Goal: Navigation & Orientation: Find specific page/section

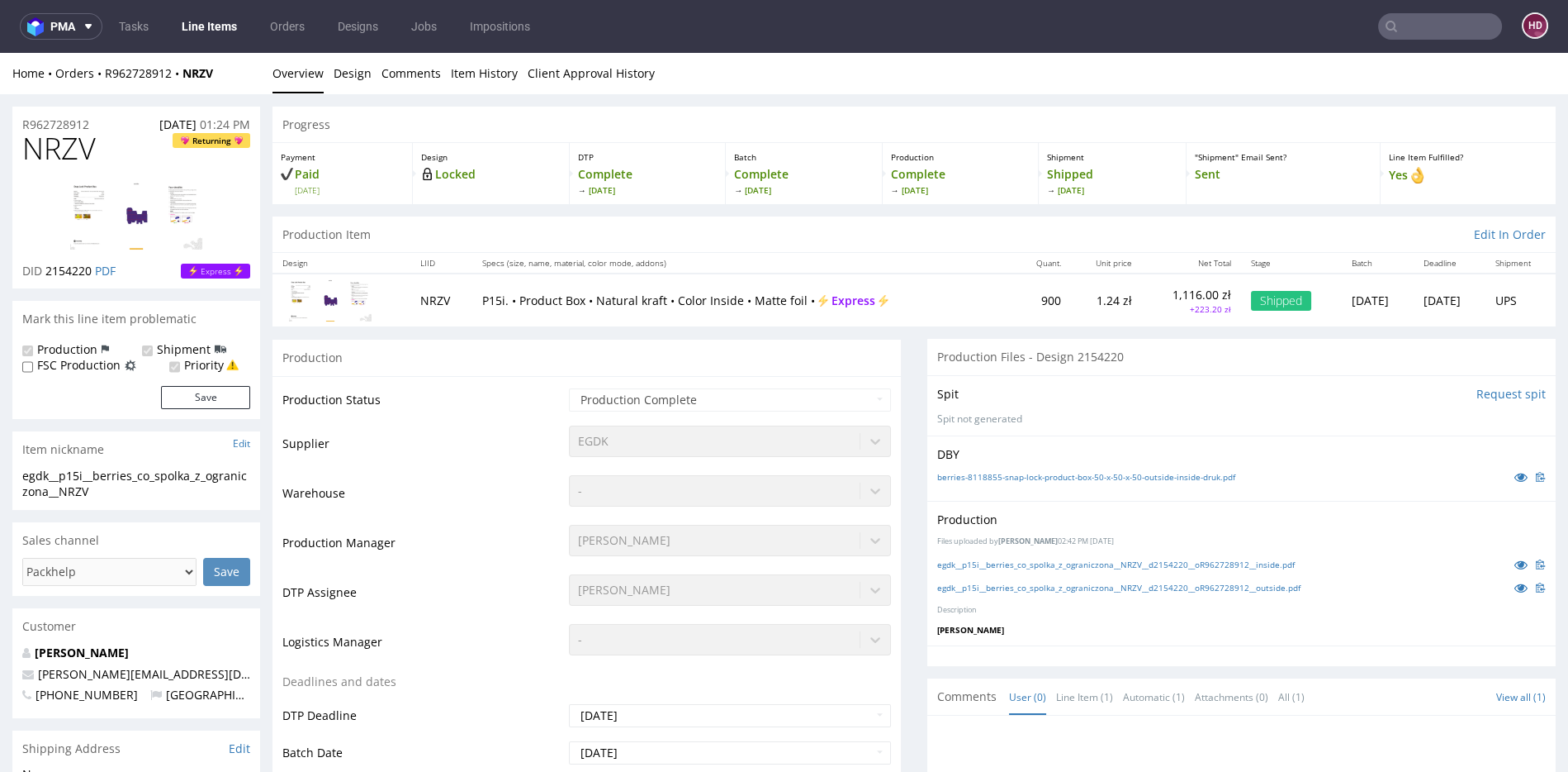
click at [198, 19] on link "Line Items" at bounding box center [209, 27] width 75 height 27
